Goal: Task Accomplishment & Management: Manage account settings

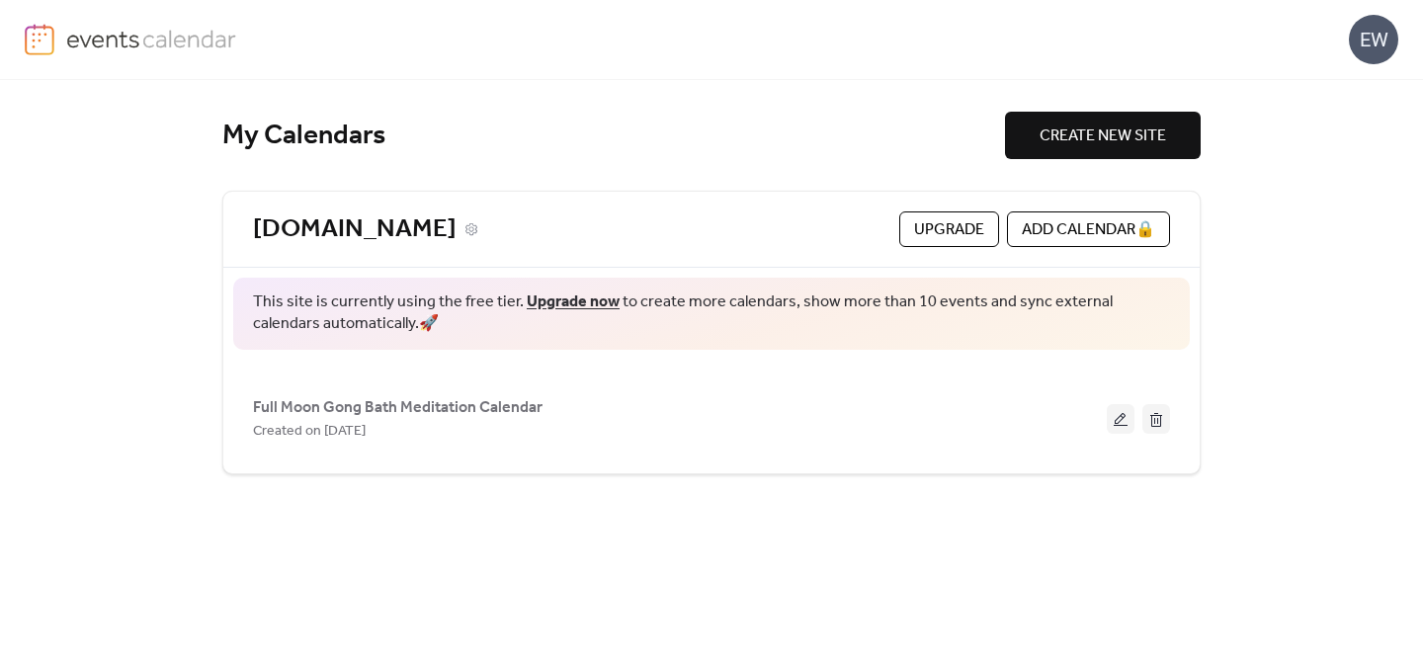
click at [457, 221] on link "[DOMAIN_NAME]" at bounding box center [355, 230] width 204 height 33
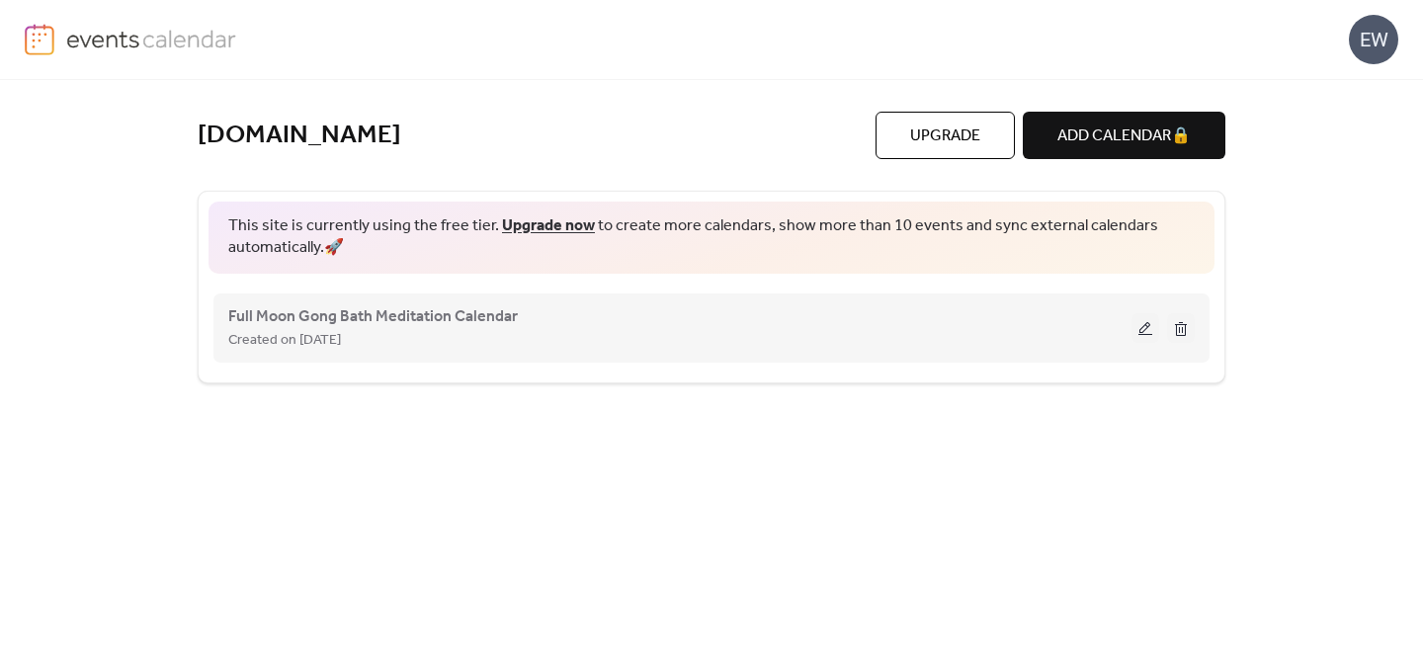
click at [1145, 325] on button at bounding box center [1146, 328] width 28 height 30
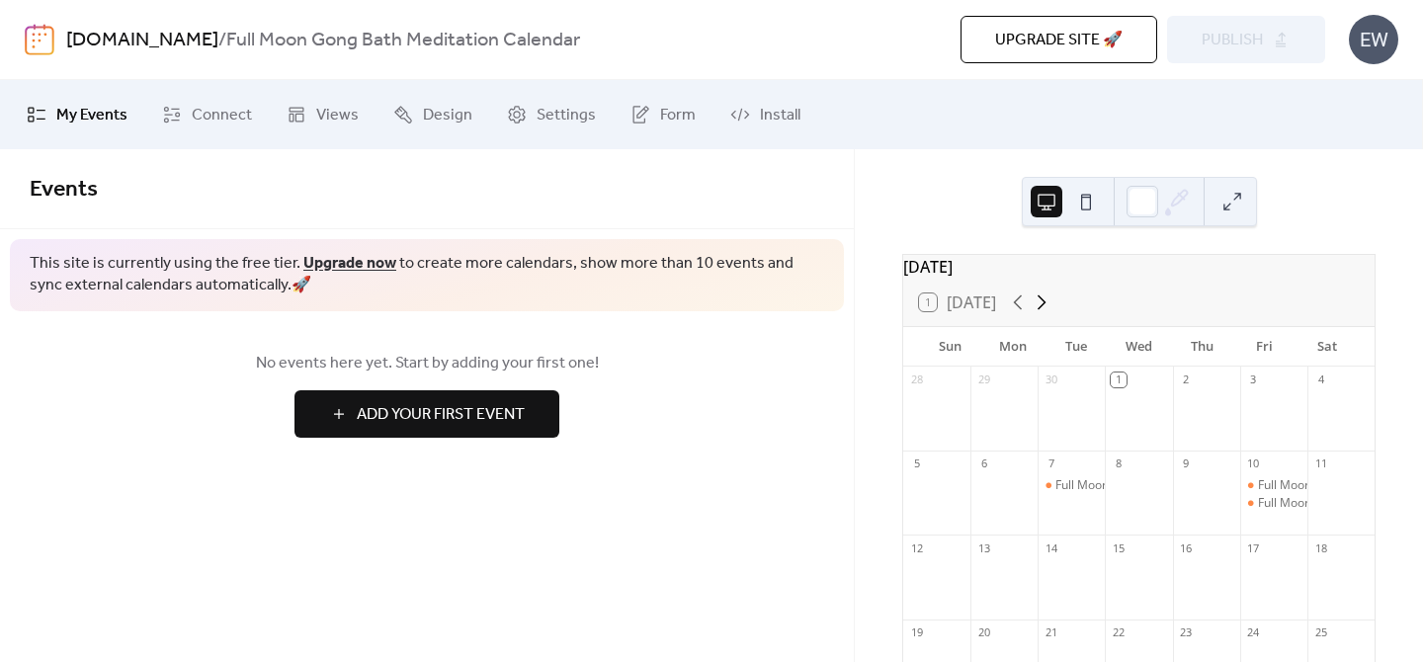
click at [1049, 314] on icon at bounding box center [1042, 303] width 24 height 24
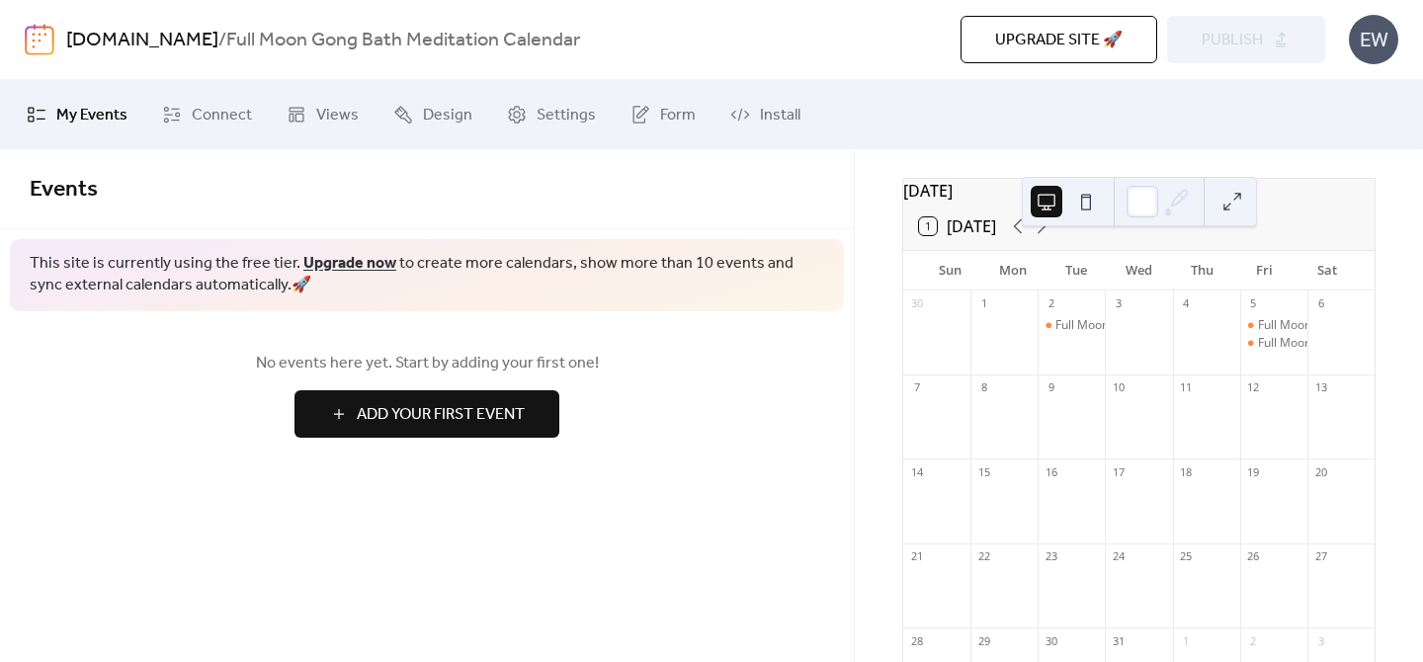
scroll to position [115, 0]
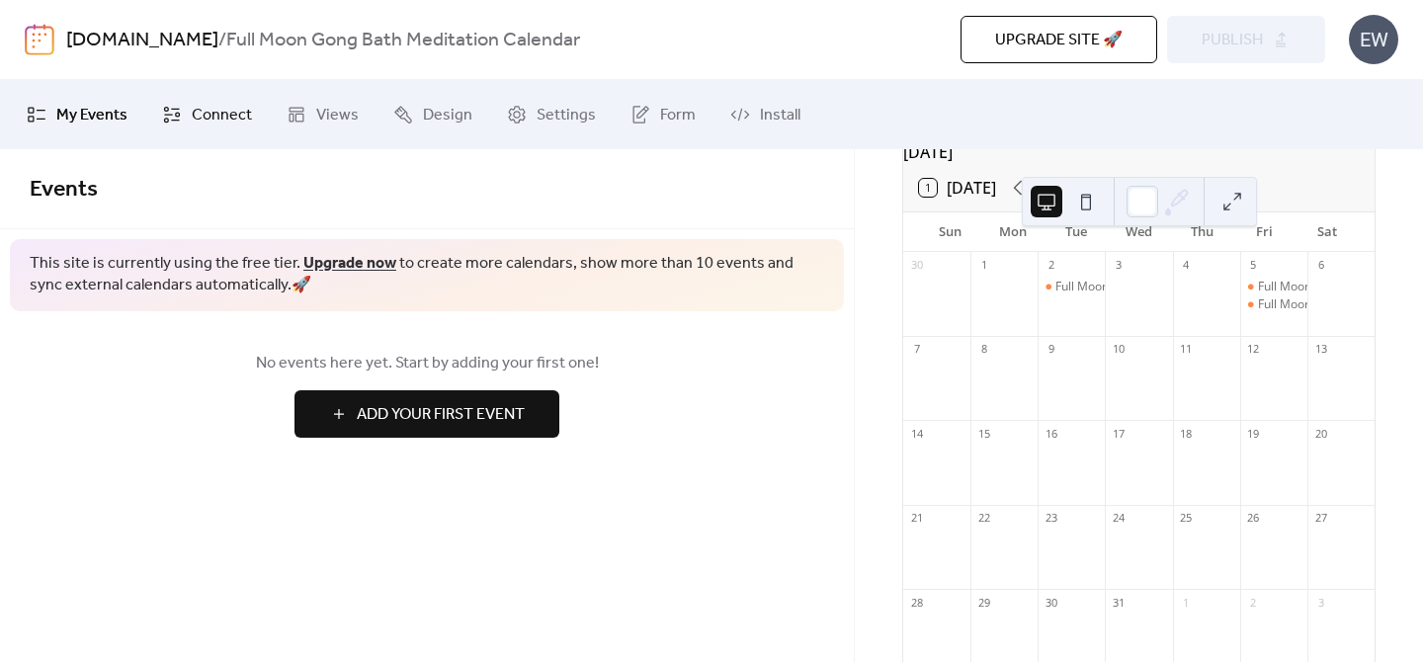
click at [188, 124] on link "Connect" at bounding box center [207, 114] width 120 height 53
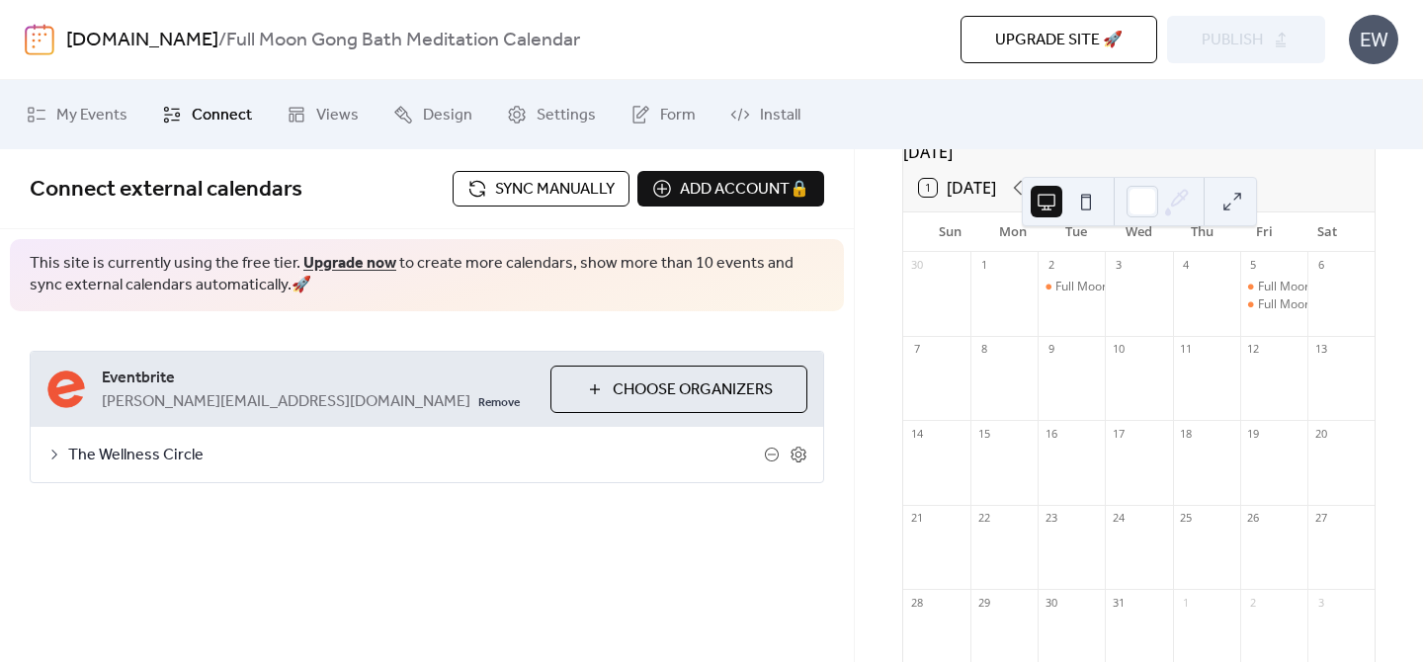
click at [495, 188] on span "Sync manually" at bounding box center [555, 190] width 120 height 24
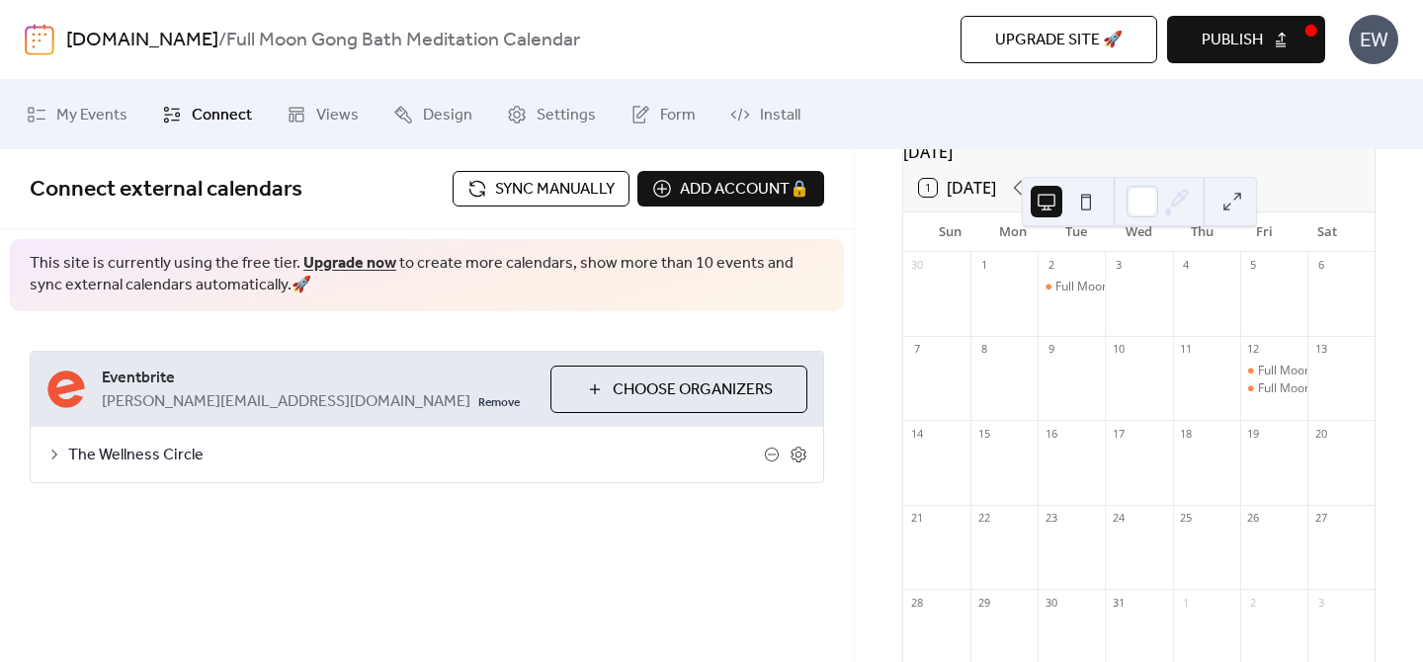
click at [68, 452] on span "The Wellness Circle" at bounding box center [416, 456] width 696 height 24
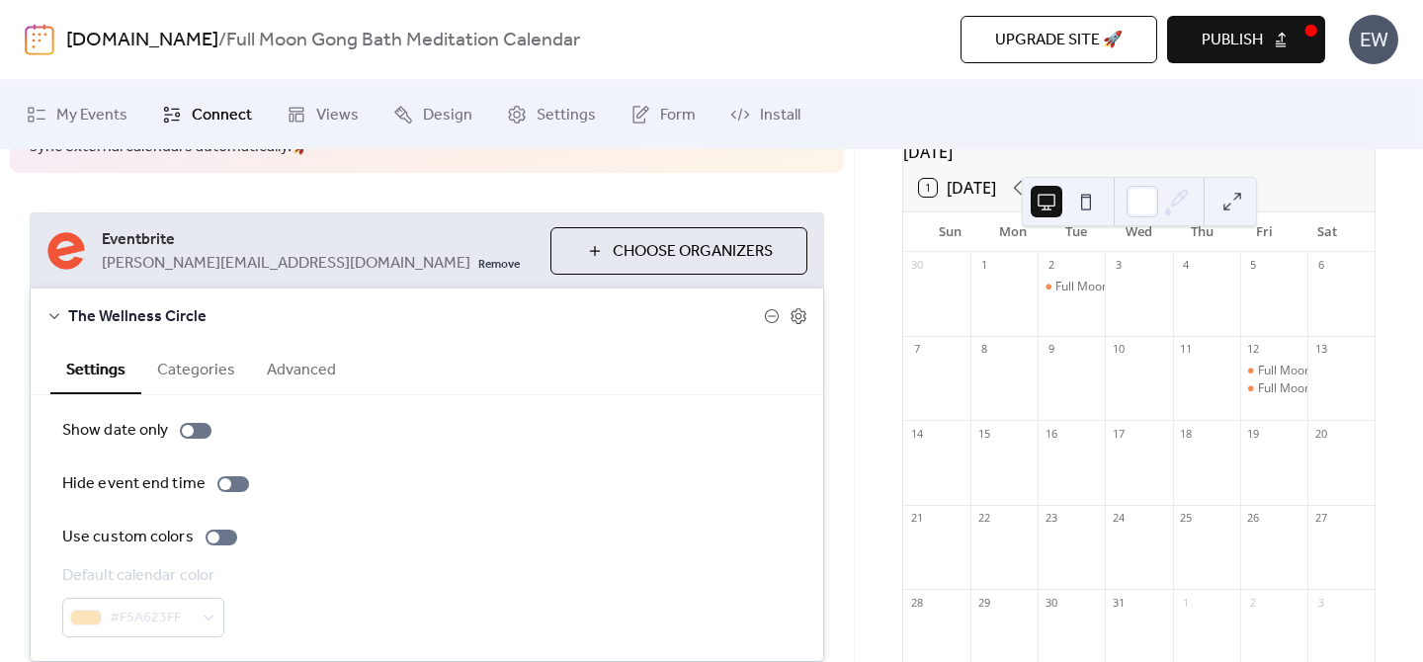
scroll to position [217, 0]
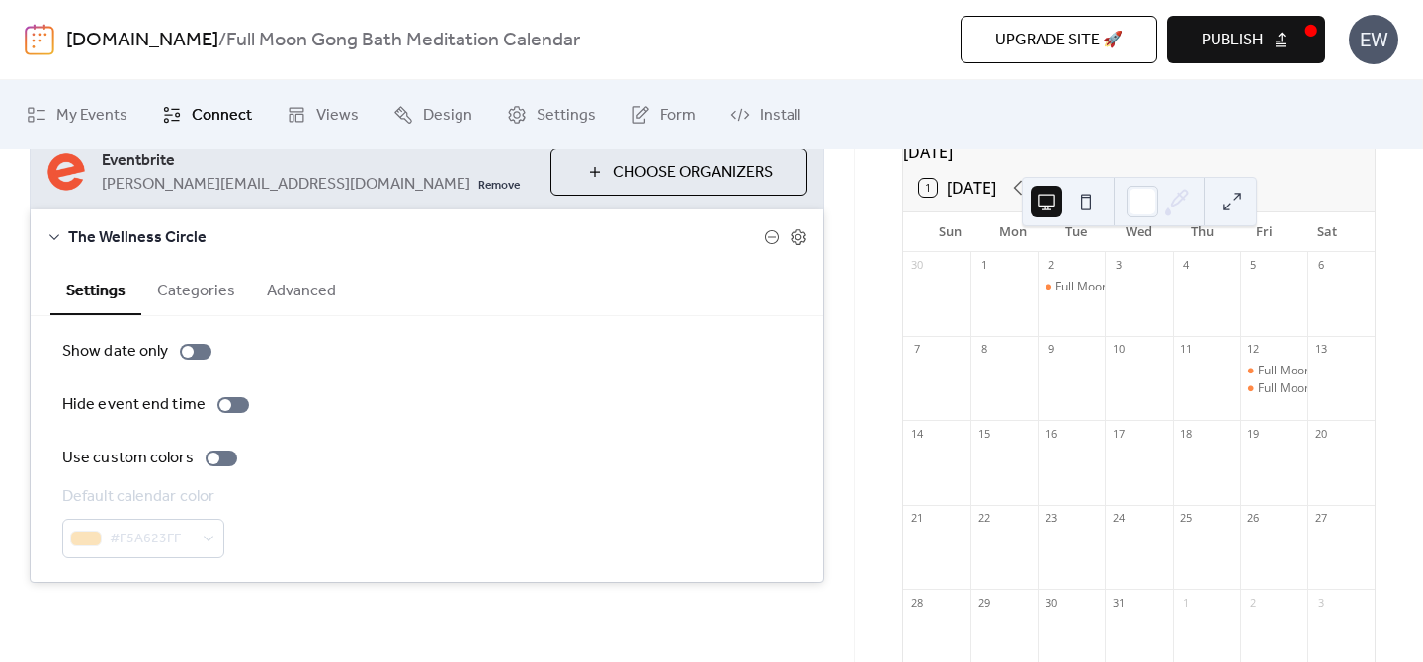
click at [1383, 34] on div "EW" at bounding box center [1373, 39] width 49 height 49
click at [1362, 94] on span "Account" at bounding box center [1335, 89] width 58 height 24
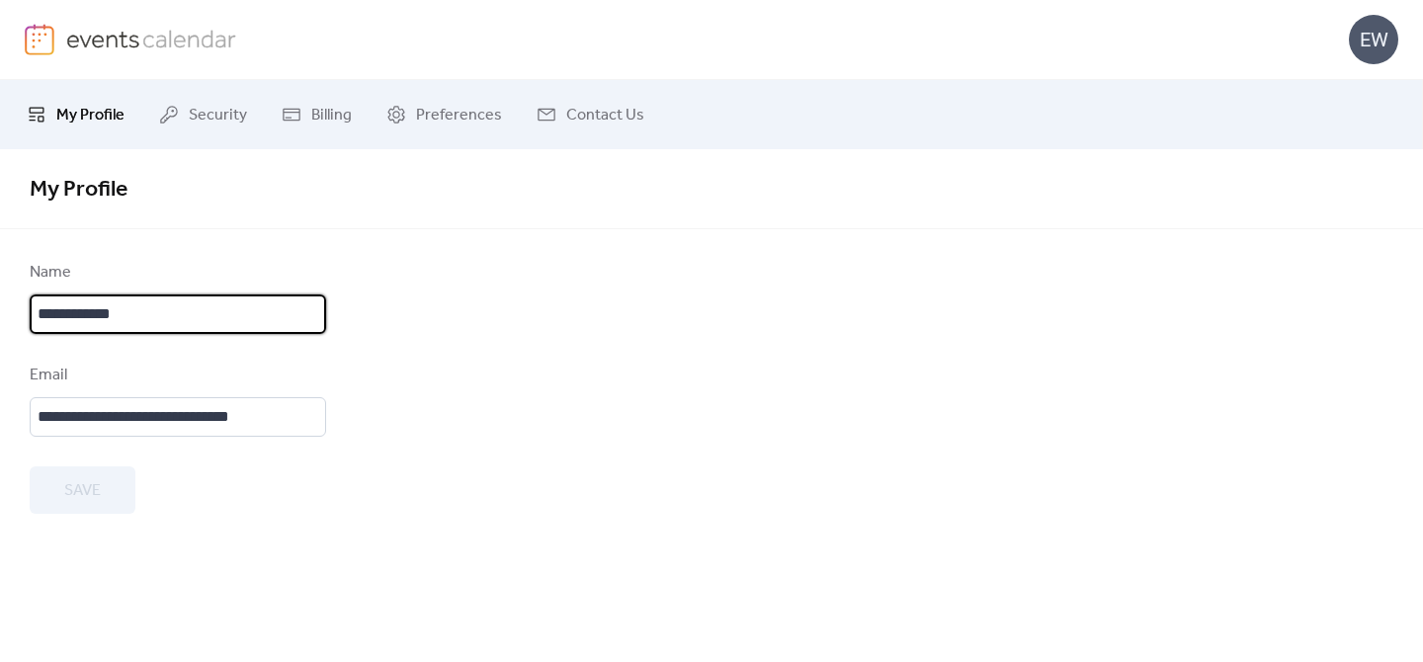
click at [123, 313] on input "**********" at bounding box center [178, 315] width 297 height 40
click at [68, 108] on span "My Profile" at bounding box center [90, 116] width 68 height 24
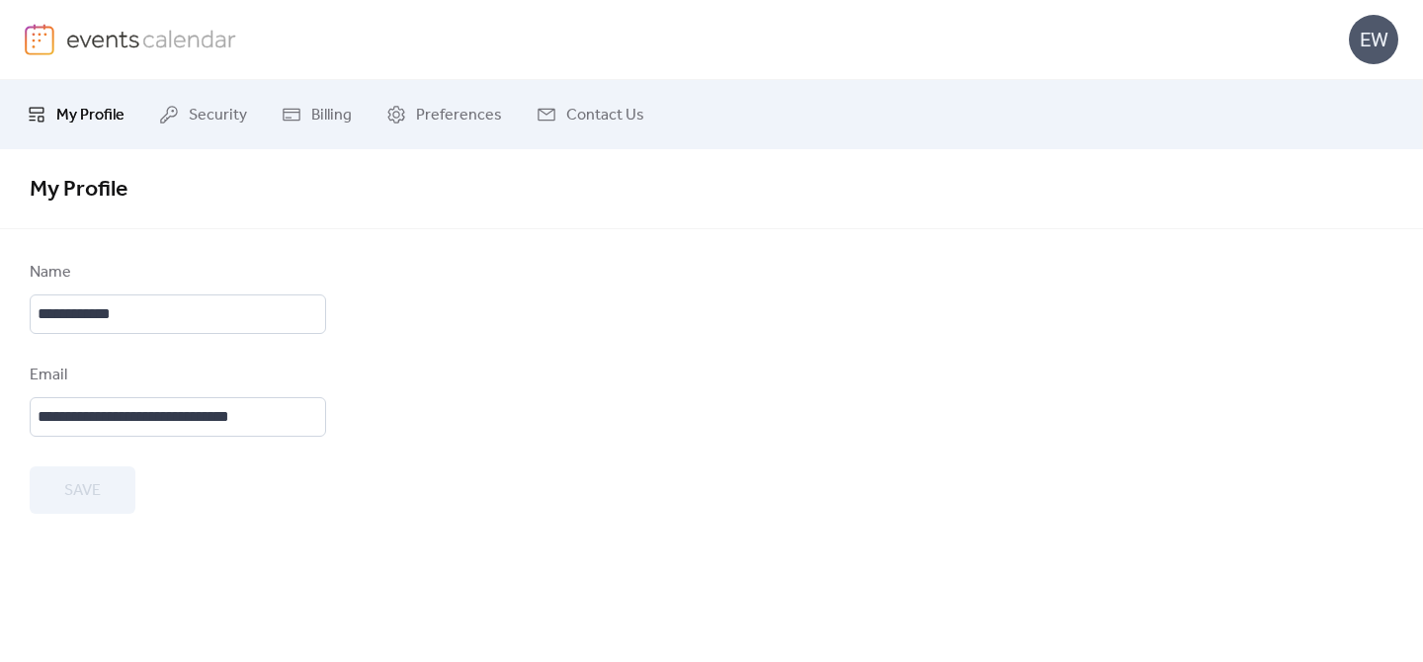
click at [68, 35] on img at bounding box center [151, 39] width 171 height 30
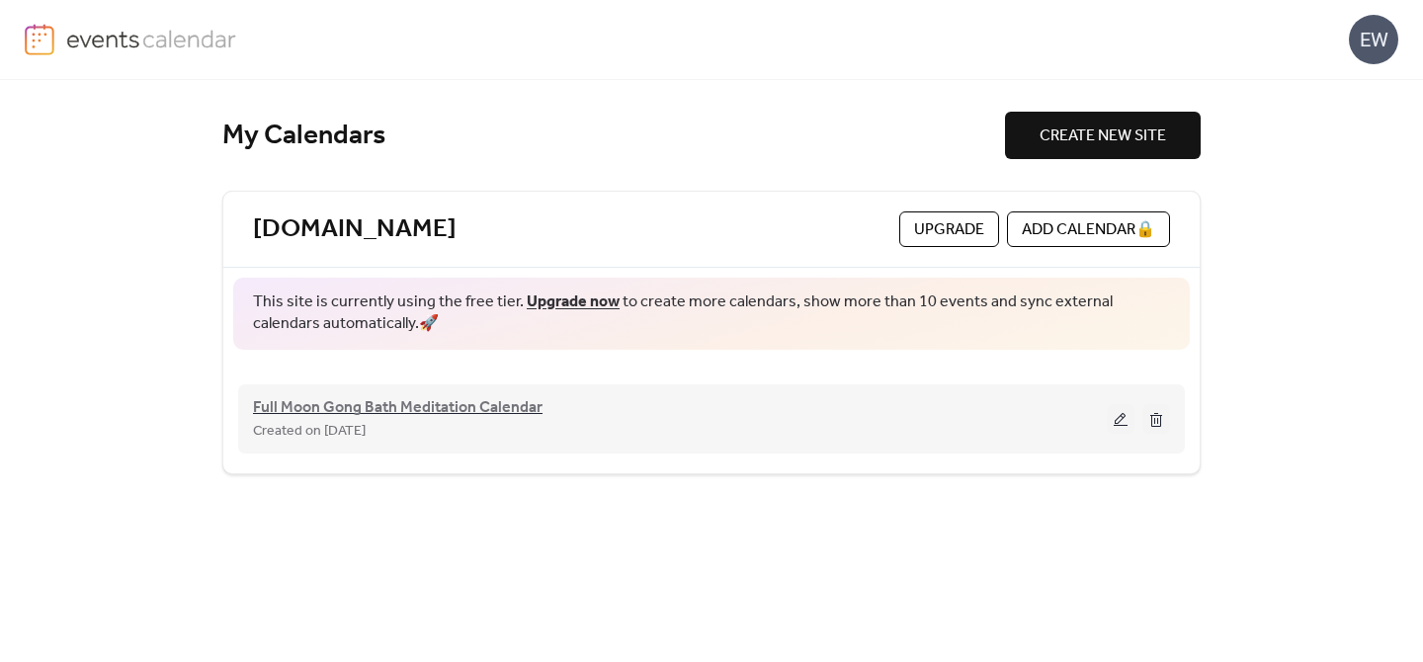
click at [459, 418] on span "Full Moon Gong Bath Meditation Calendar" at bounding box center [398, 408] width 290 height 24
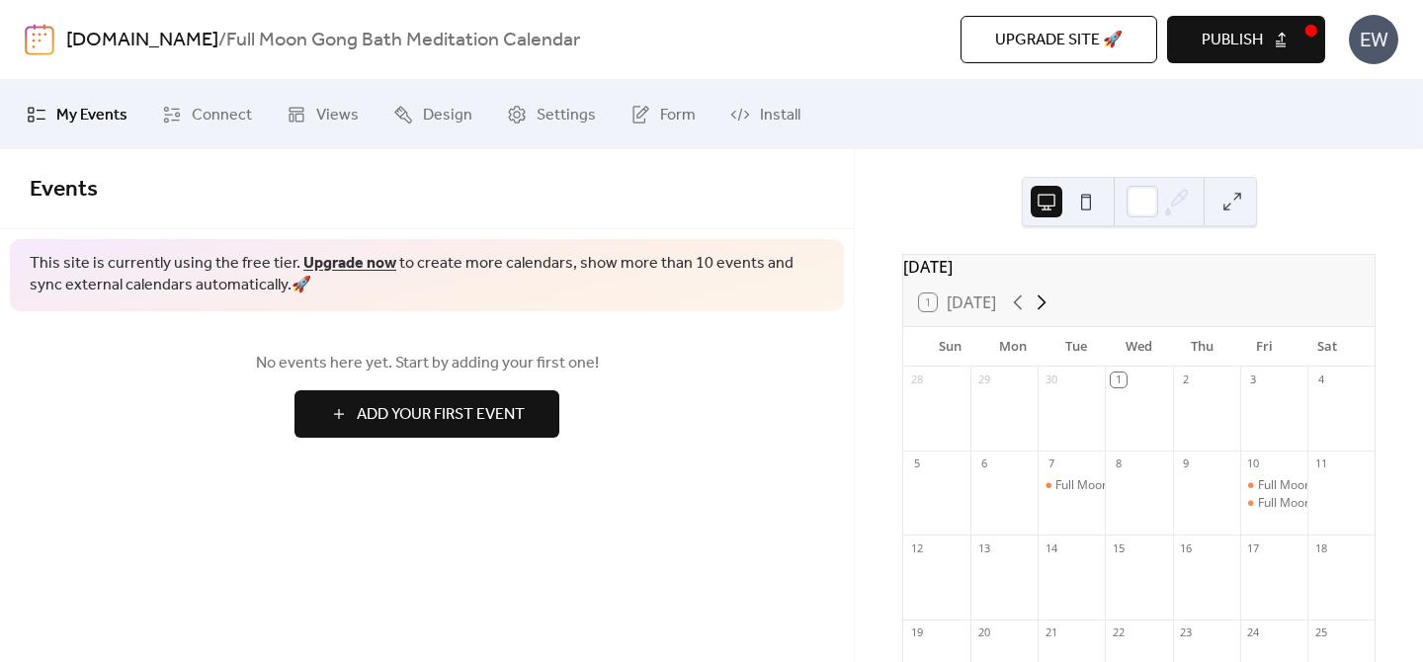
click at [1050, 314] on icon at bounding box center [1042, 303] width 24 height 24
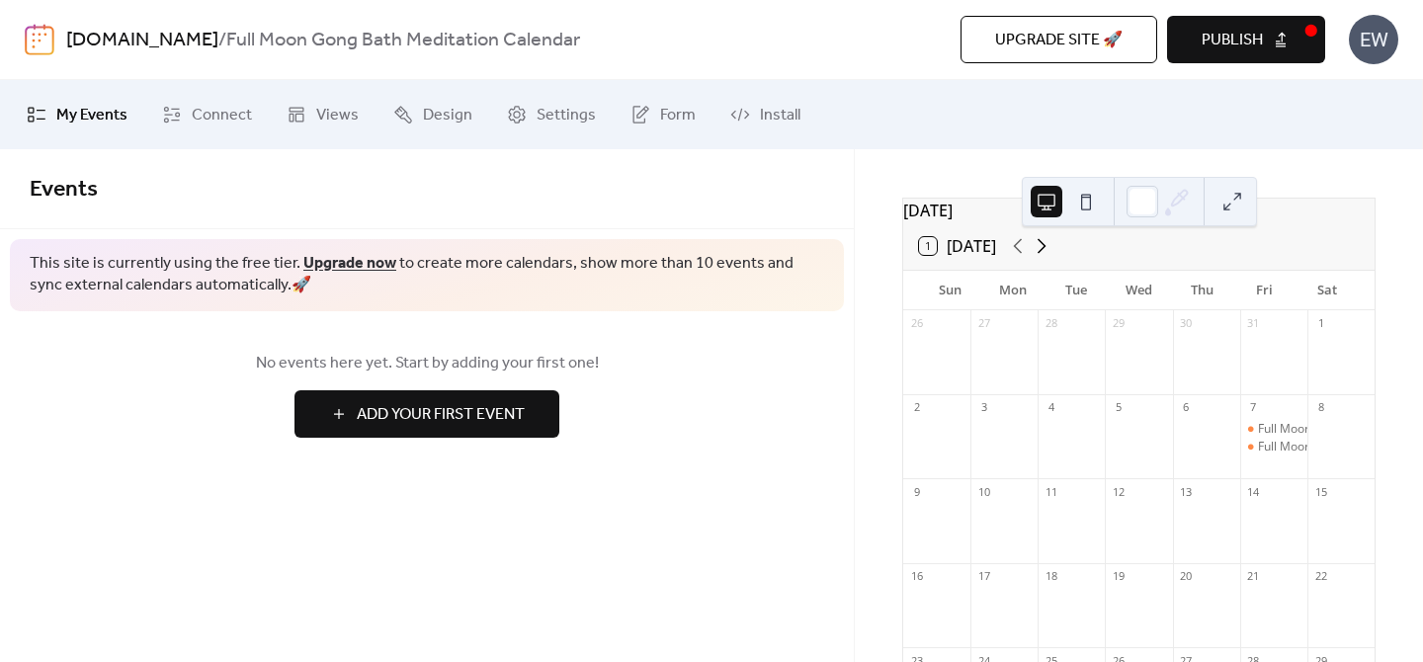
scroll to position [36, 0]
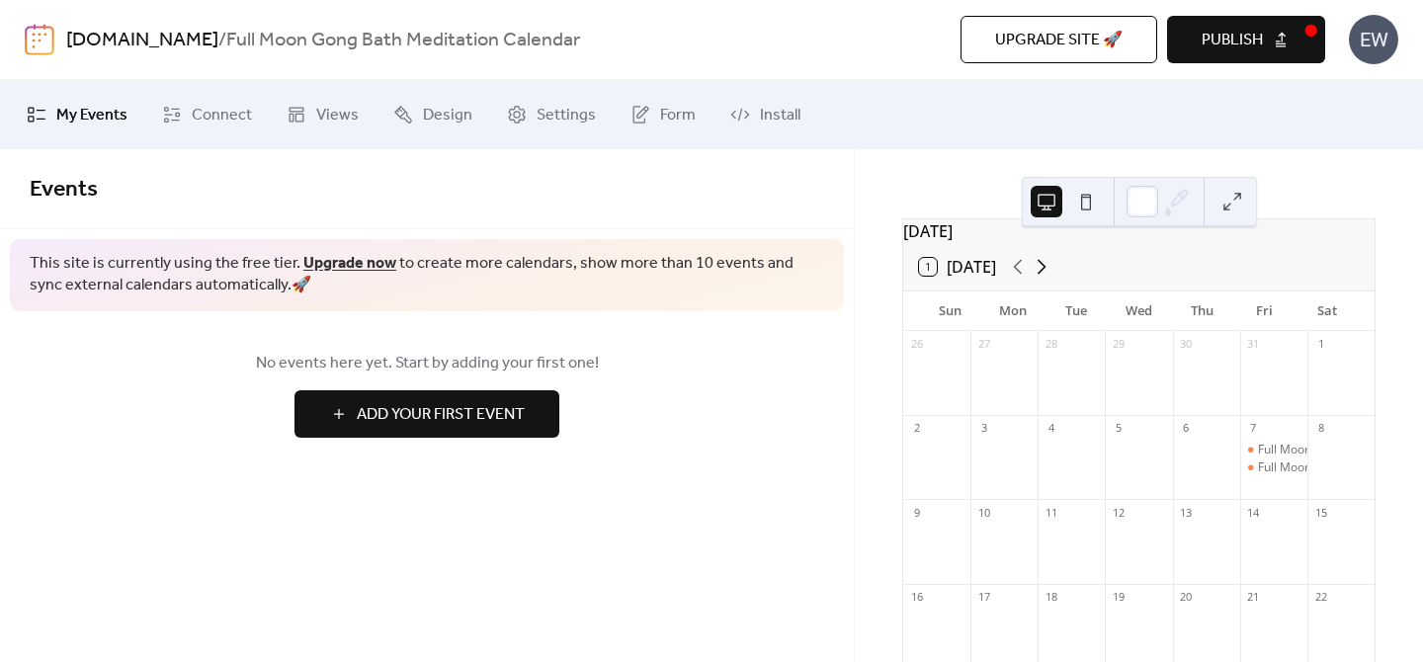
click at [1048, 279] on icon at bounding box center [1042, 267] width 24 height 24
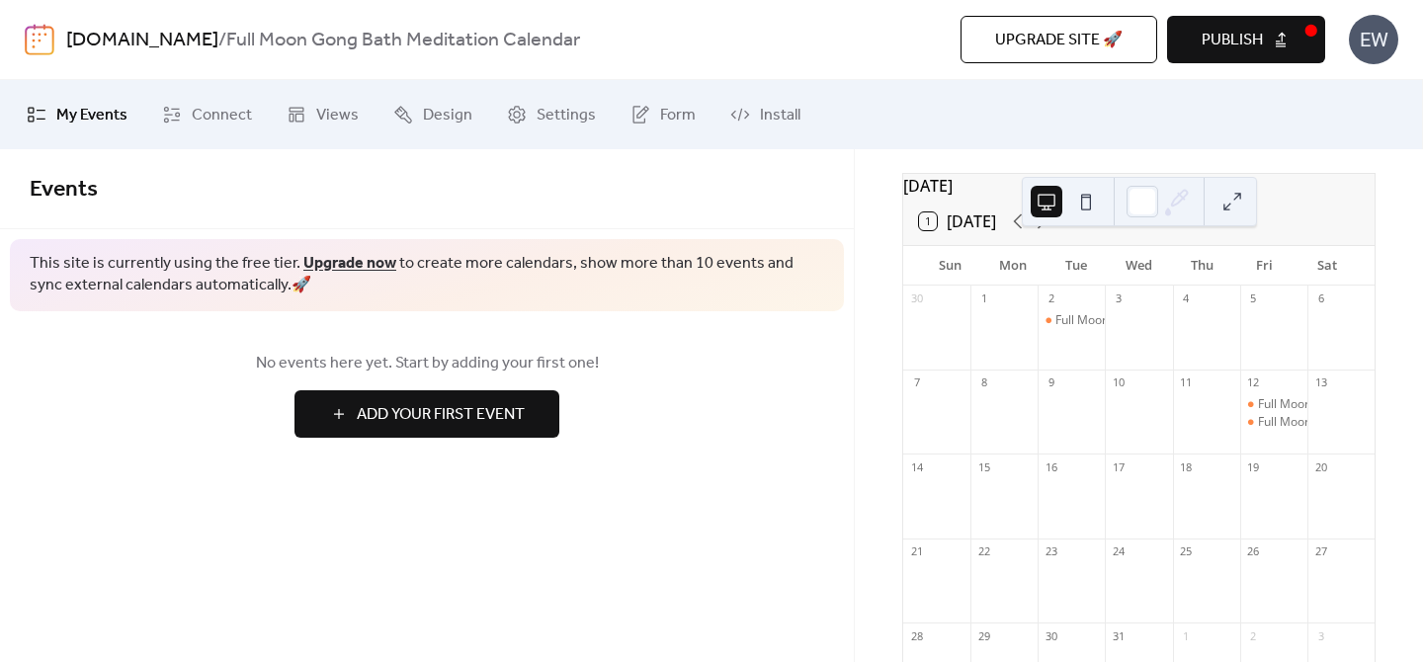
scroll to position [0, 0]
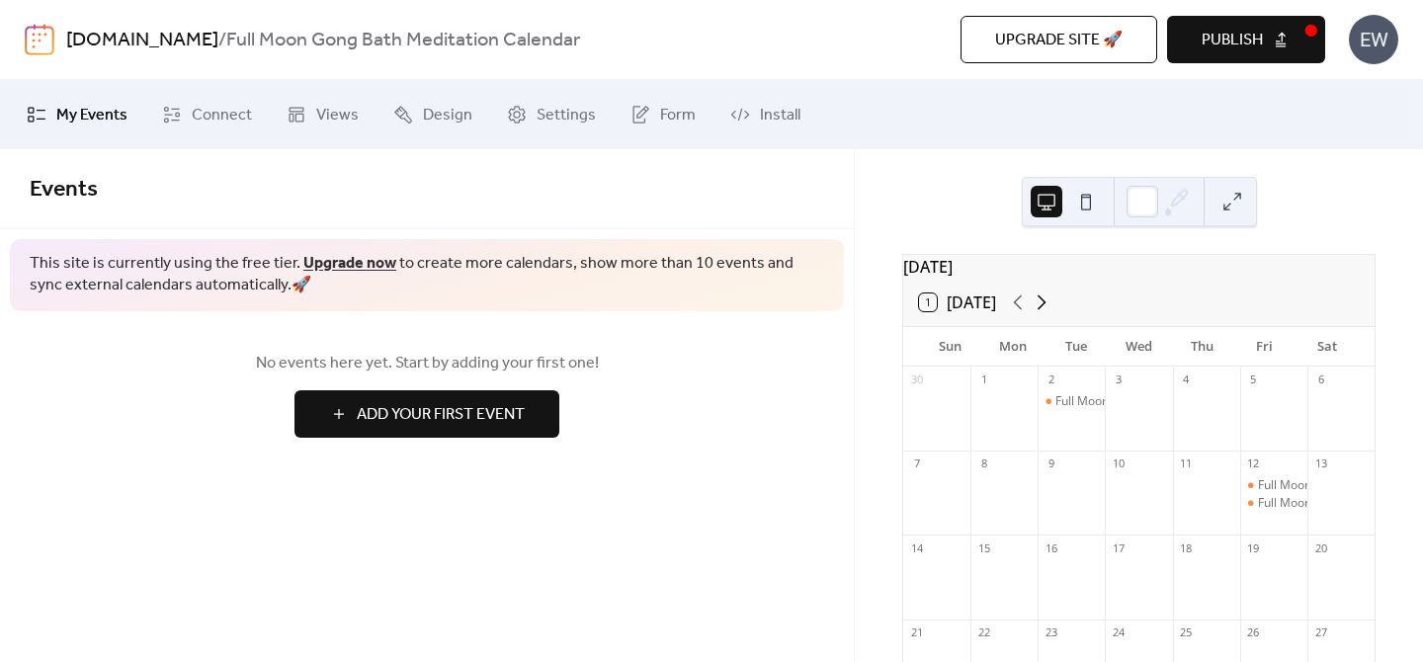
click at [1048, 313] on icon at bounding box center [1042, 303] width 24 height 24
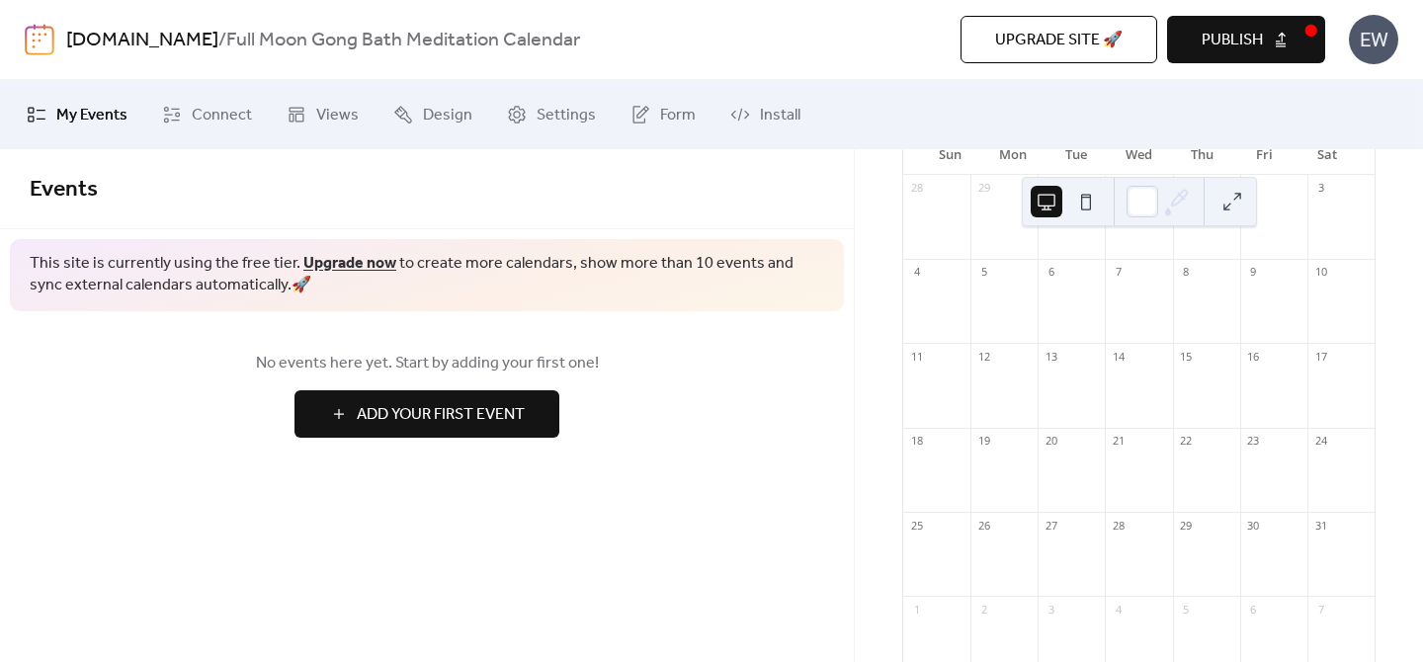
scroll to position [314, 0]
